Goal: Information Seeking & Learning: Learn about a topic

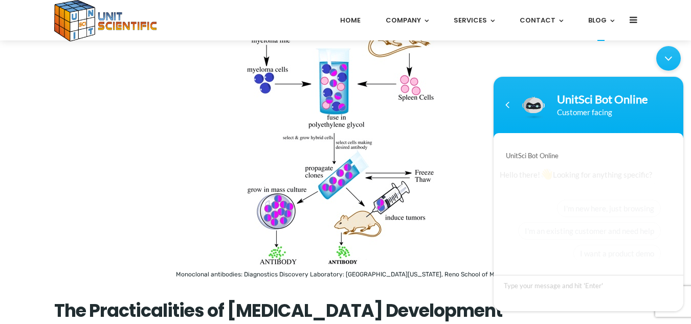
scroll to position [10, 0]
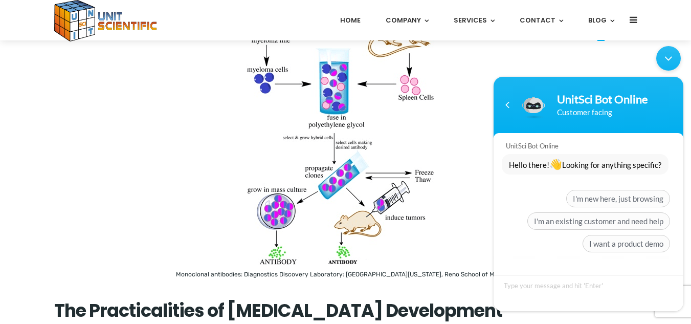
click at [113, 199] on div "Monoclonal antibodies: Diagnostics Discovery Laboratory: [GEOGRAPHIC_DATA][US_S…" at bounding box center [345, 132] width 583 height 298
click at [179, 228] on div "Monoclonal antibodies: Diagnostics Discovery Laboratory: [GEOGRAPHIC_DATA][US_S…" at bounding box center [345, 132] width 583 height 298
click at [445, 167] on img at bounding box center [345, 125] width 199 height 284
click at [478, 79] on figure "Monoclonal antibodies: Diagnostics Discovery Laboratory: [GEOGRAPHIC_DATA][US_S…" at bounding box center [346, 132] width 340 height 298
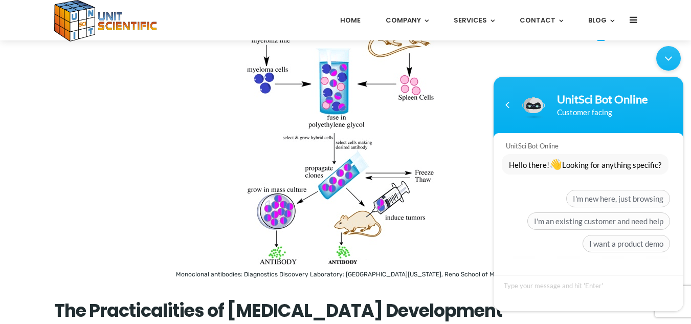
click at [478, 79] on figure "Monoclonal antibodies: Diagnostics Discovery Laboratory: [GEOGRAPHIC_DATA][US_S…" at bounding box center [346, 132] width 340 height 298
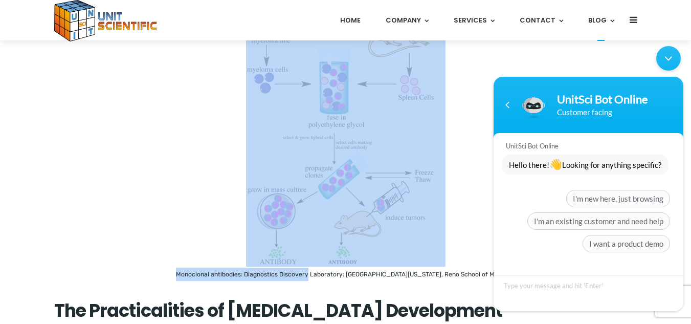
drag, startPoint x: 478, startPoint y: 79, endPoint x: 323, endPoint y: 268, distance: 244.9
click at [323, 268] on figure "Monoclonal antibodies: Diagnostics Discovery Laboratory: [GEOGRAPHIC_DATA][US_S…" at bounding box center [346, 132] width 340 height 298
click at [391, 250] on img at bounding box center [345, 125] width 199 height 284
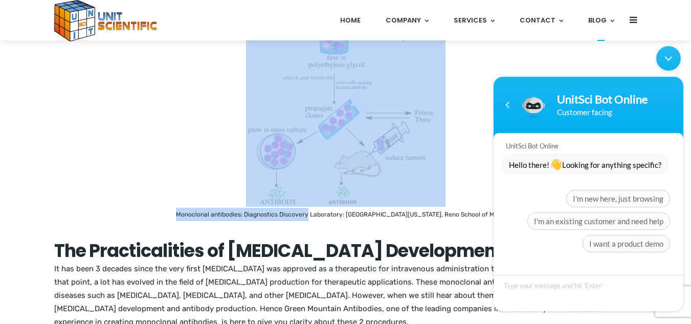
scroll to position [307, 0]
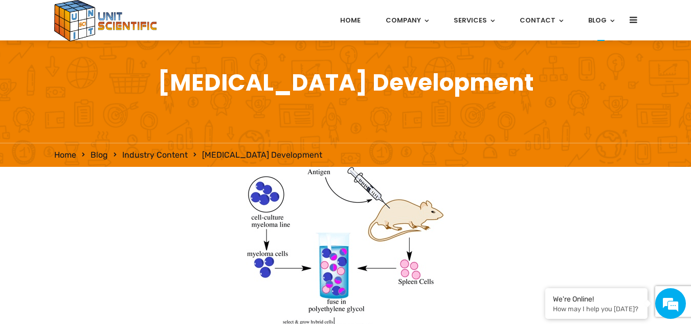
scroll to position [20, 0]
